Goal: Task Accomplishment & Management: Manage account settings

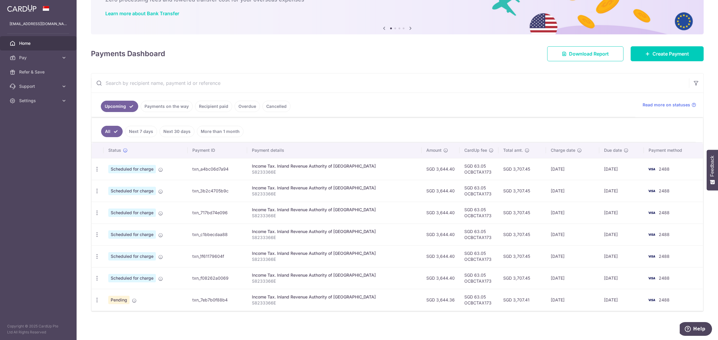
scroll to position [44, 0]
click at [99, 173] on icon "button" at bounding box center [97, 169] width 6 height 6
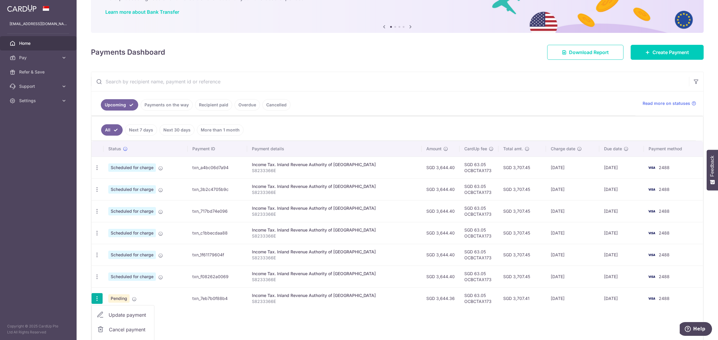
click at [128, 332] on span "Cancel payment" at bounding box center [129, 329] width 40 height 7
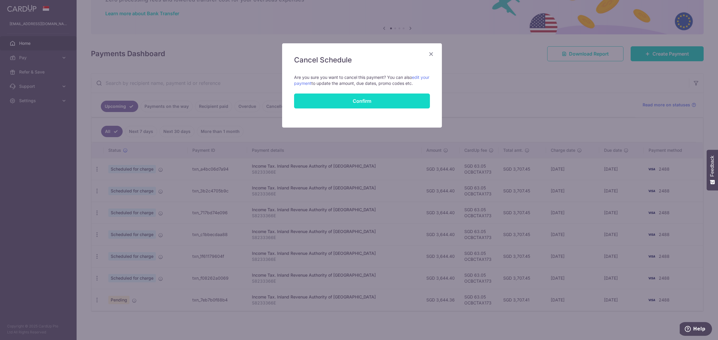
click at [386, 102] on button "Confirm" at bounding box center [362, 101] width 136 height 15
